Goal: Transaction & Acquisition: Purchase product/service

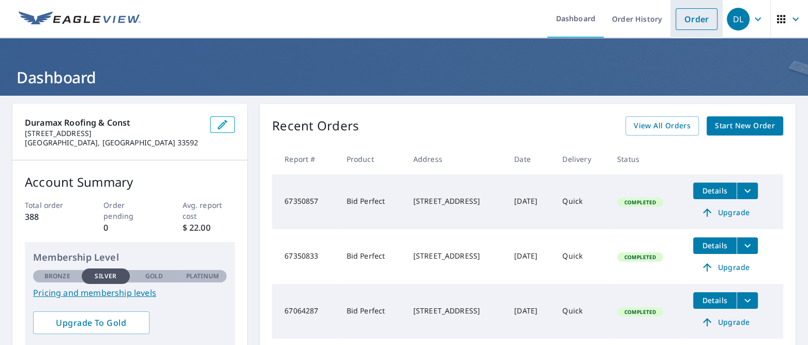
click at [675, 20] on link "Order" at bounding box center [696, 19] width 42 height 22
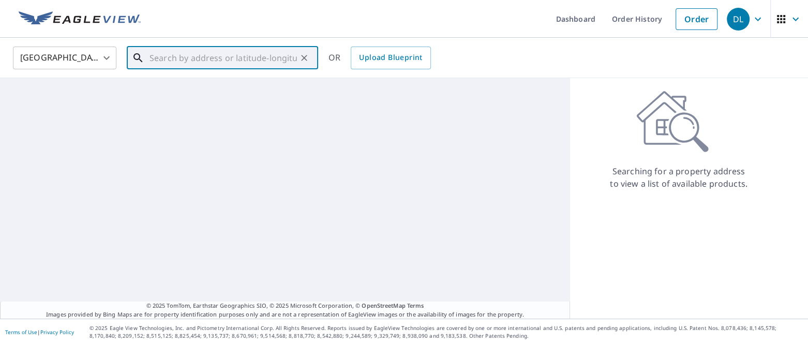
click at [219, 58] on input "text" at bounding box center [222, 57] width 147 height 29
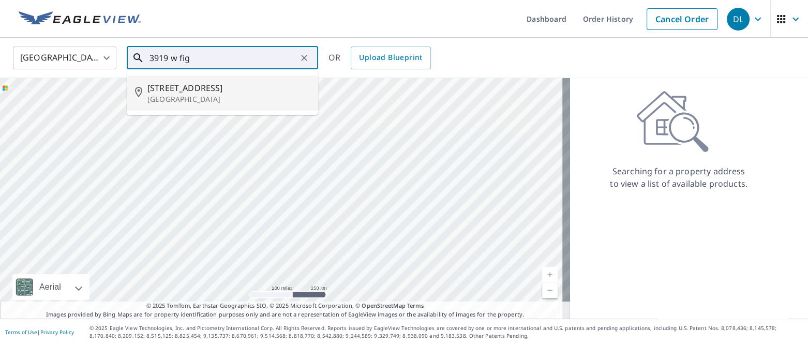
click at [170, 90] on span "3919 W Fig St" at bounding box center [228, 88] width 162 height 12
type input "3919 W Fig St Tampa, FL 33609"
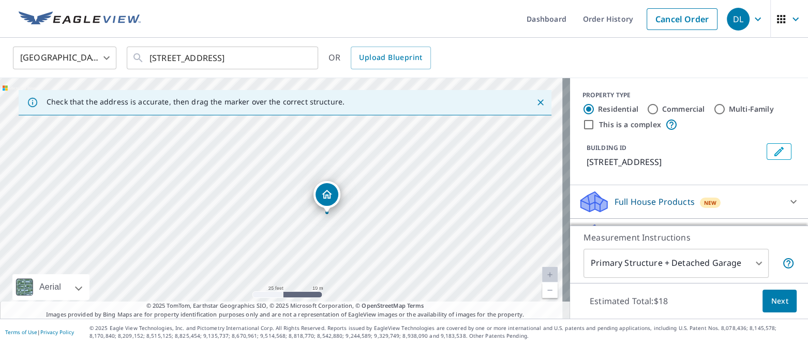
drag, startPoint x: 305, startPoint y: 186, endPoint x: 317, endPoint y: 254, distance: 69.7
click at [317, 254] on div "3919 W Fig St Tampa, FL 33609" at bounding box center [285, 198] width 570 height 240
click at [773, 299] on span "Next" at bounding box center [780, 301] width 18 height 13
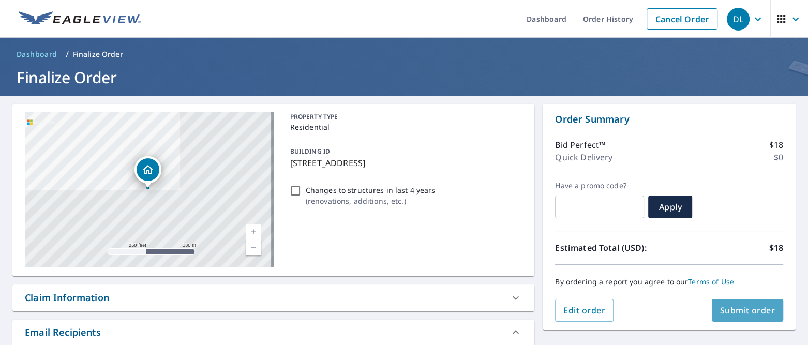
click at [740, 310] on span "Submit order" at bounding box center [747, 310] width 55 height 11
checkbox input "true"
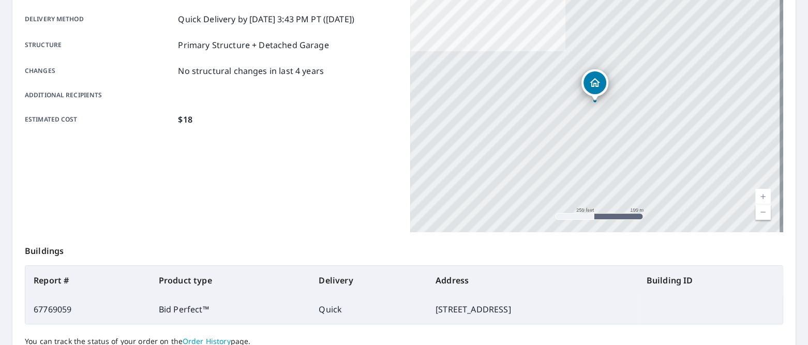
scroll to position [4, 0]
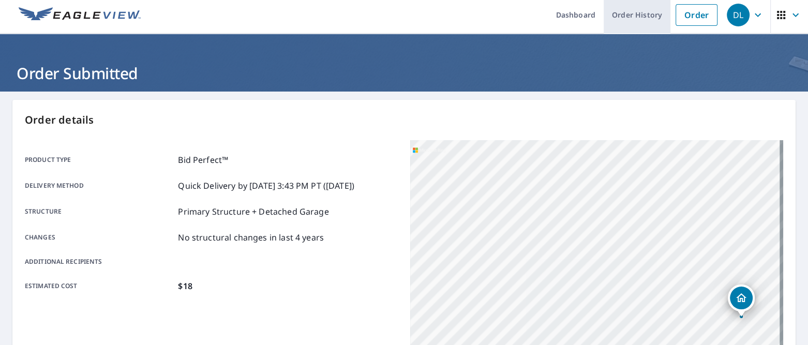
click at [627, 12] on link "Order History" at bounding box center [637, 15] width 67 height 38
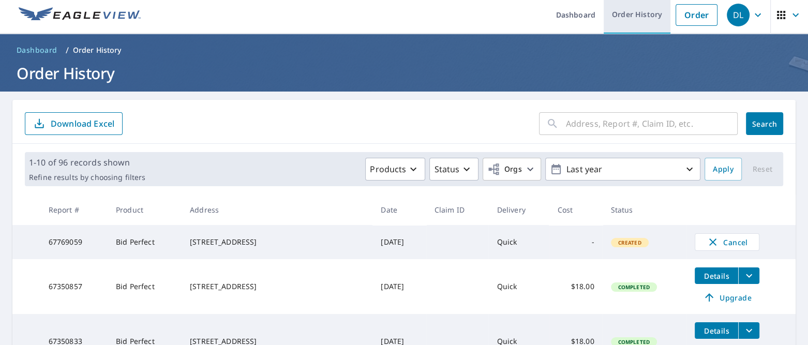
click at [616, 13] on link "Order History" at bounding box center [637, 15] width 67 height 38
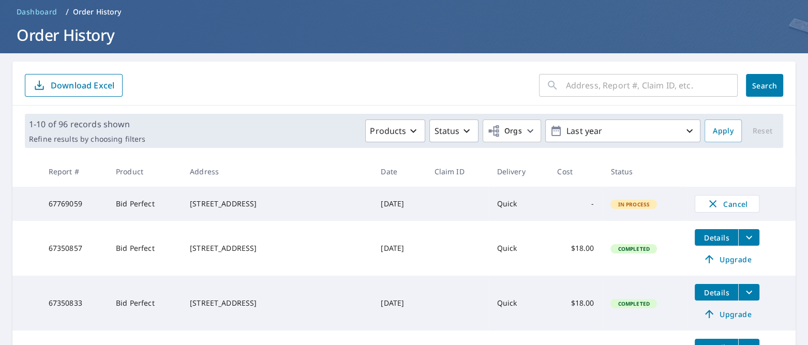
scroll to position [103, 0]
